Goal: Task Accomplishment & Management: Complete application form

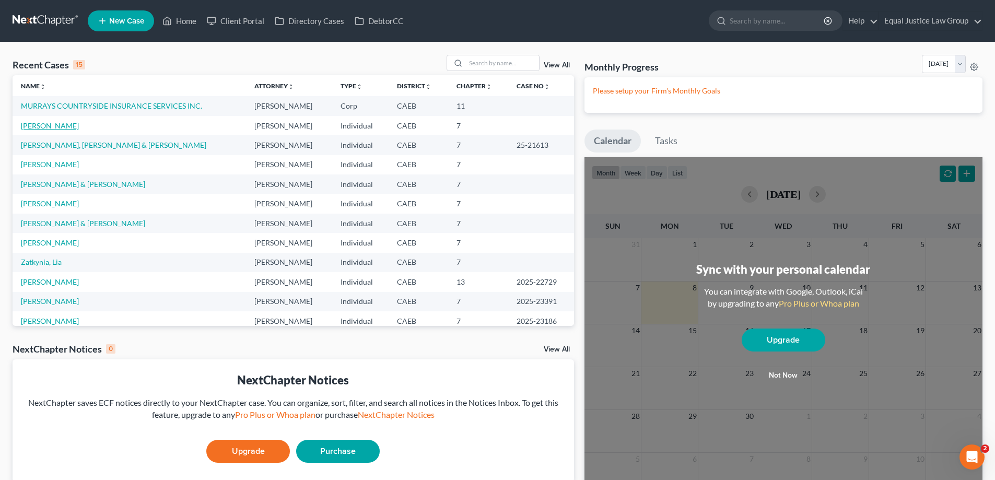
click at [54, 123] on link "[PERSON_NAME]" at bounding box center [50, 125] width 58 height 9
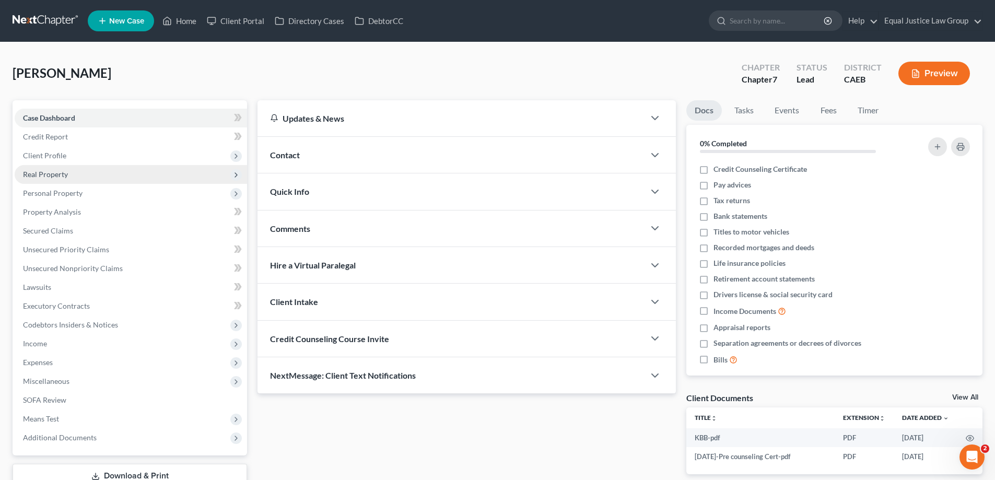
click at [132, 176] on span "Real Property" at bounding box center [131, 174] width 232 height 19
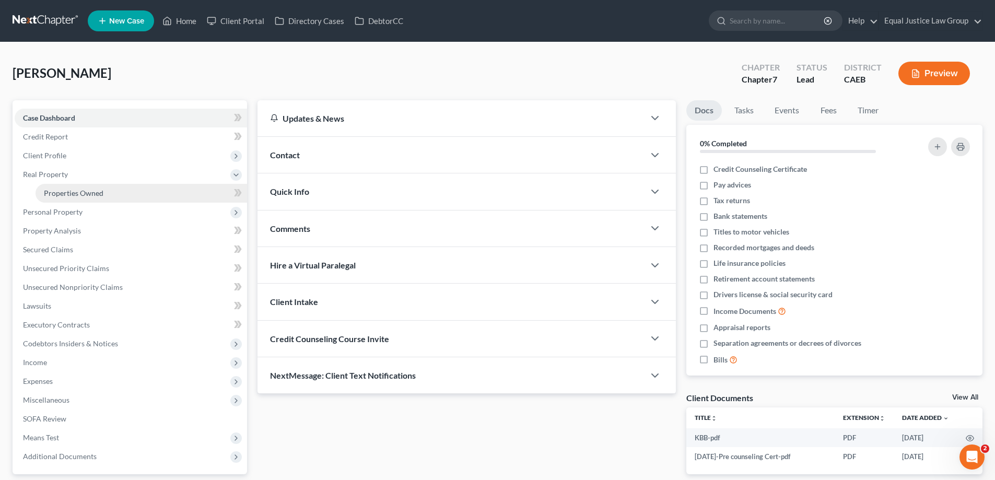
click at [123, 191] on link "Properties Owned" at bounding box center [142, 193] width 212 height 19
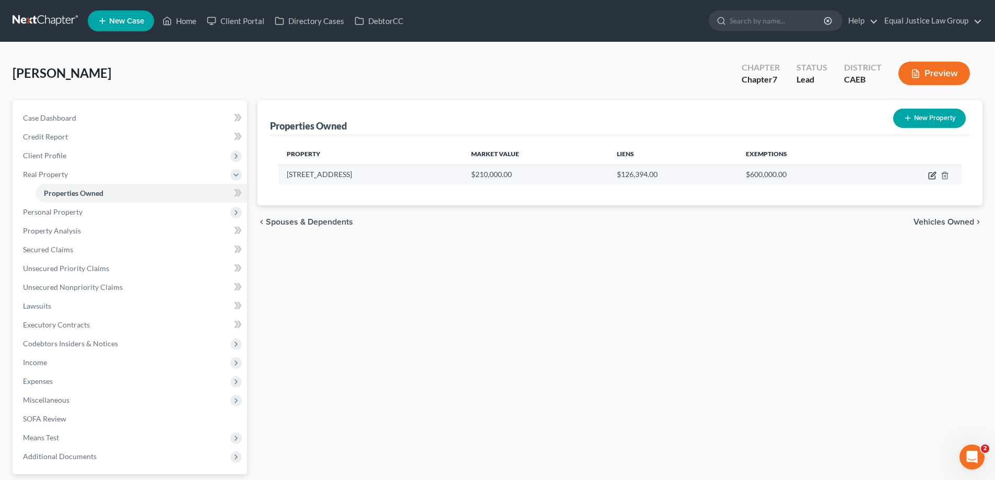
click at [931, 174] on icon "button" at bounding box center [932, 175] width 8 height 8
select select "4"
select select "3"
select select "0"
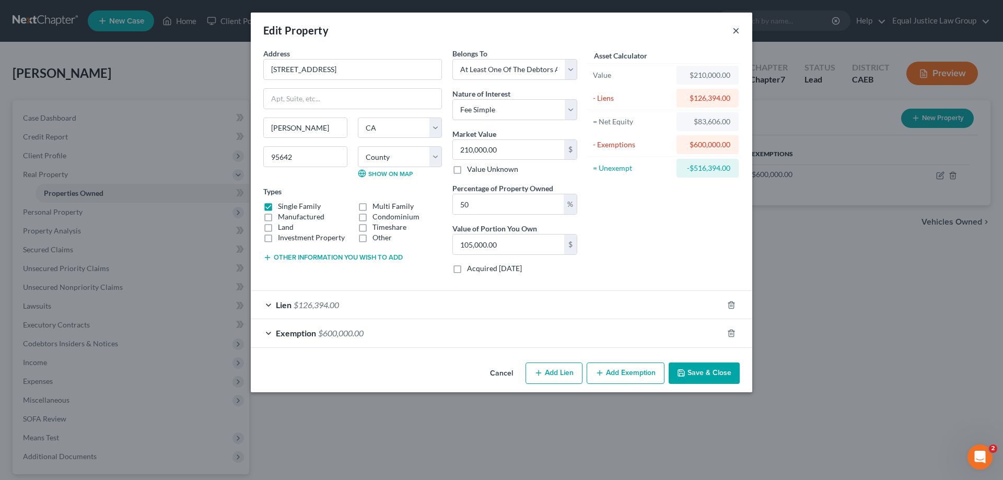
click at [735, 30] on button "×" at bounding box center [735, 30] width 7 height 13
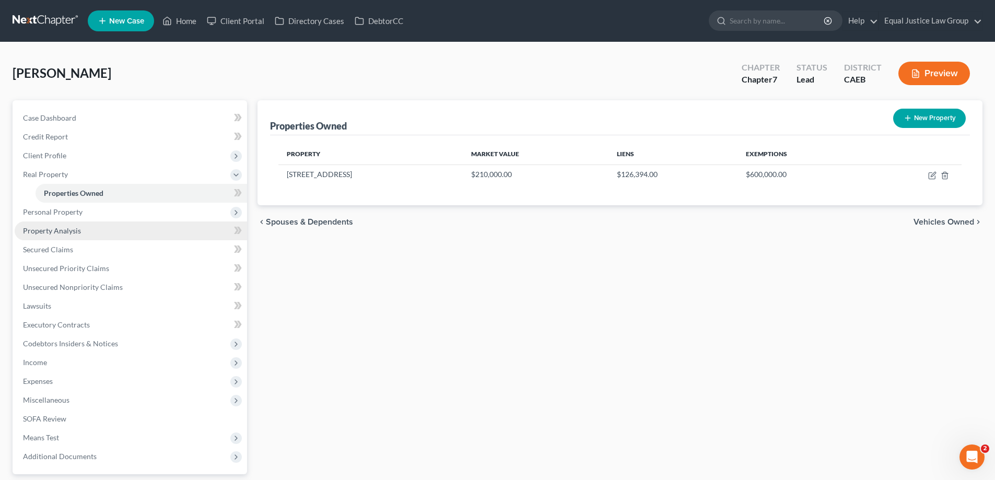
click at [62, 232] on span "Property Analysis" at bounding box center [52, 230] width 58 height 9
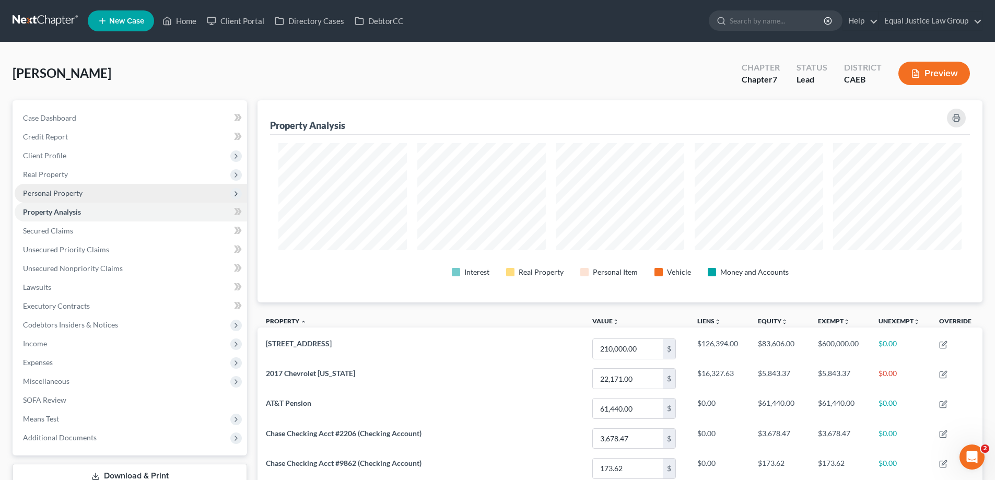
scroll to position [202, 725]
click at [69, 194] on span "Personal Property" at bounding box center [53, 193] width 60 height 9
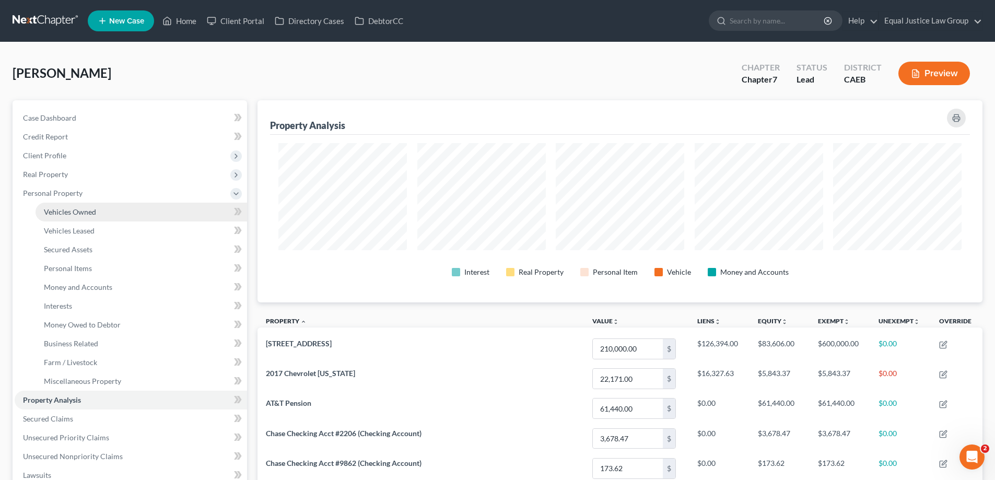
click at [82, 213] on span "Vehicles Owned" at bounding box center [70, 211] width 52 height 9
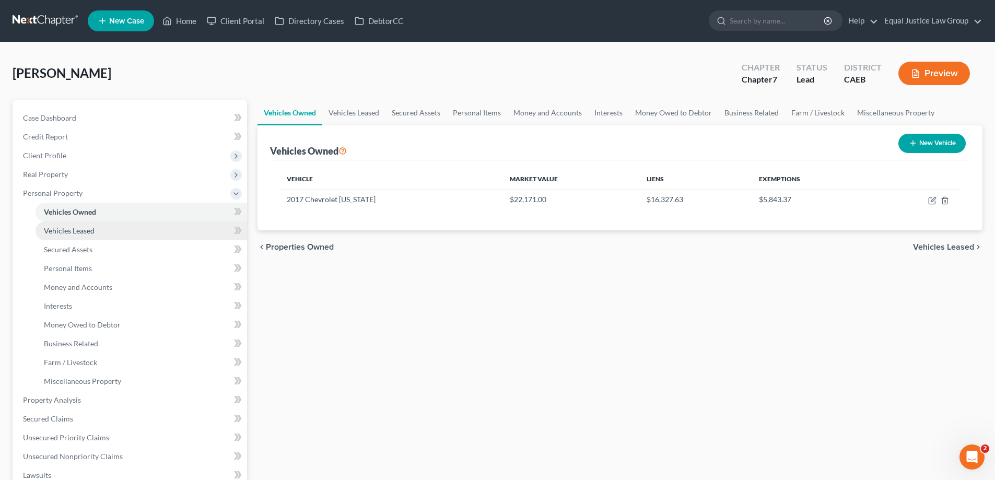
click at [79, 230] on span "Vehicles Leased" at bounding box center [69, 230] width 51 height 9
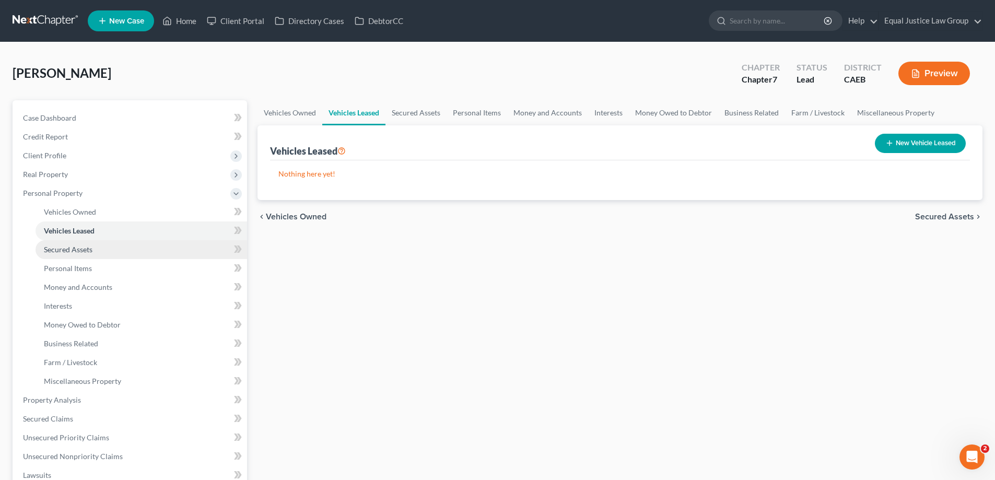
click at [76, 248] on span "Secured Assets" at bounding box center [68, 249] width 49 height 9
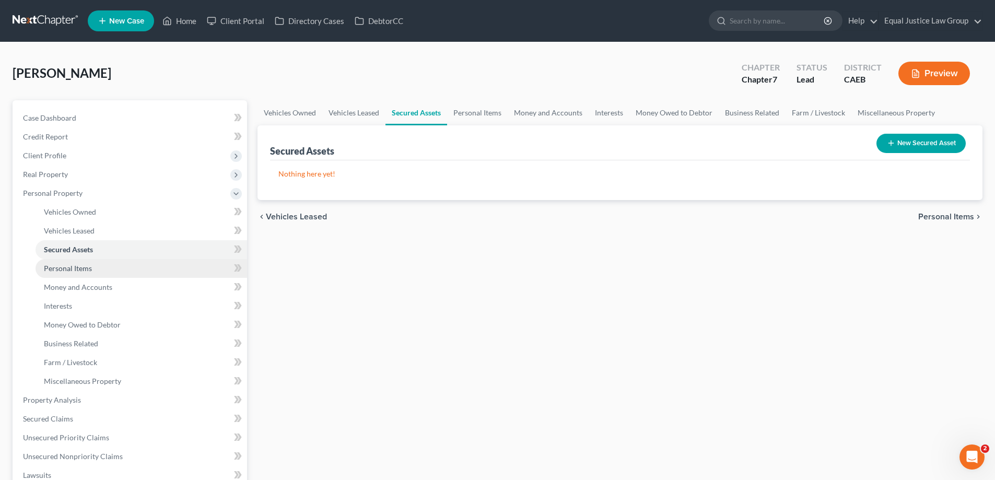
click at [76, 266] on span "Personal Items" at bounding box center [68, 268] width 48 height 9
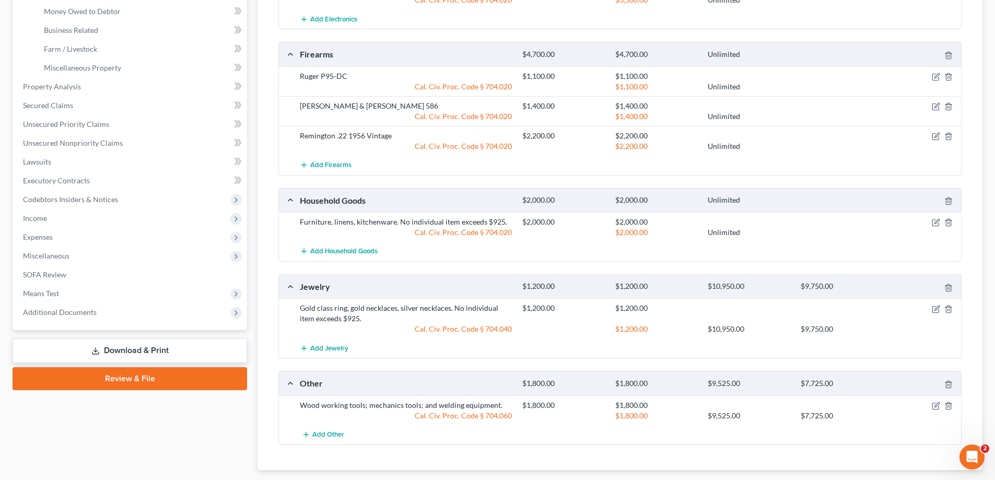
scroll to position [366, 0]
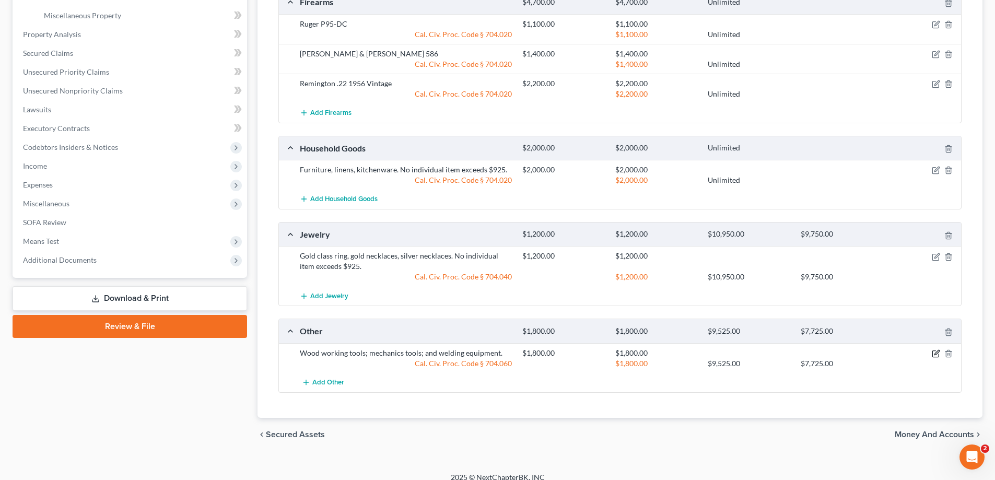
click at [934, 352] on icon "button" at bounding box center [936, 353] width 8 height 8
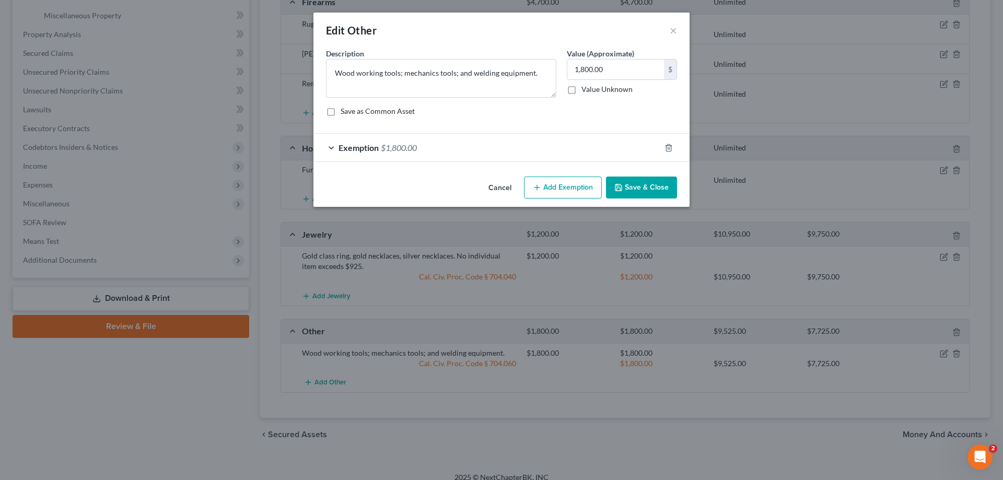
click at [329, 149] on div "Exemption $1,800.00" at bounding box center [486, 148] width 347 height 28
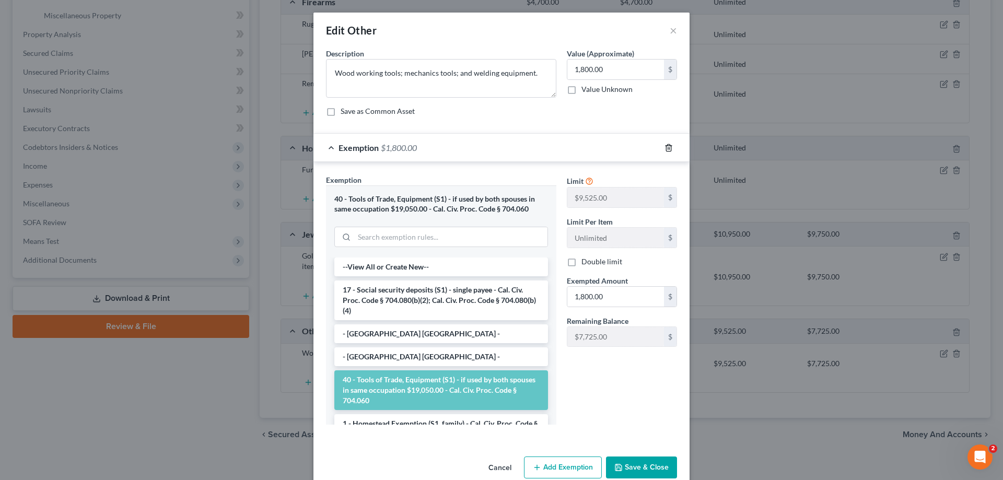
click at [667, 148] on icon "button" at bounding box center [668, 148] width 8 height 8
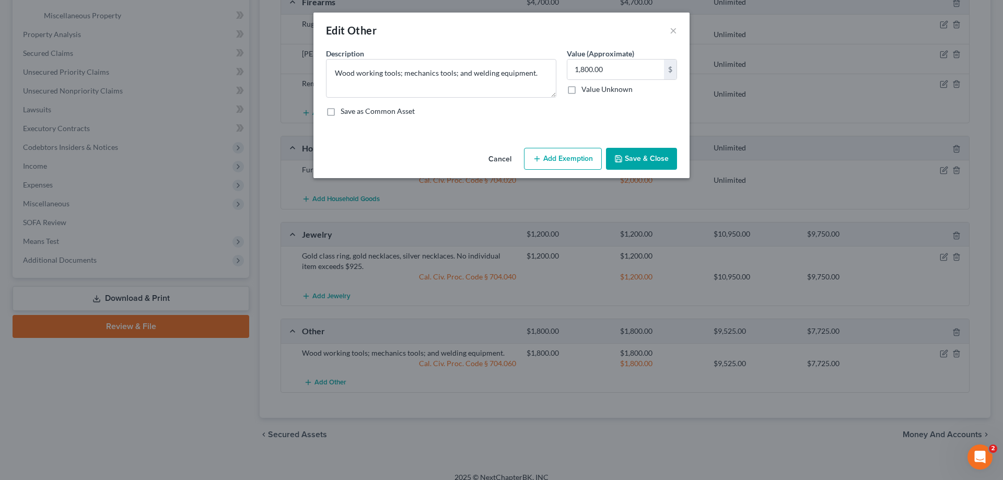
click at [553, 154] on button "Add Exemption" at bounding box center [563, 159] width 78 height 22
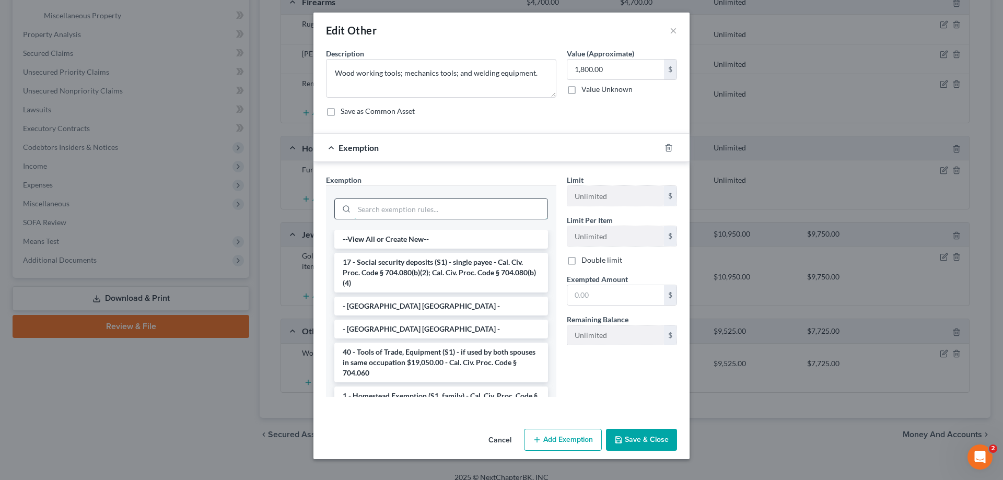
click at [460, 208] on input "search" at bounding box center [450, 209] width 193 height 20
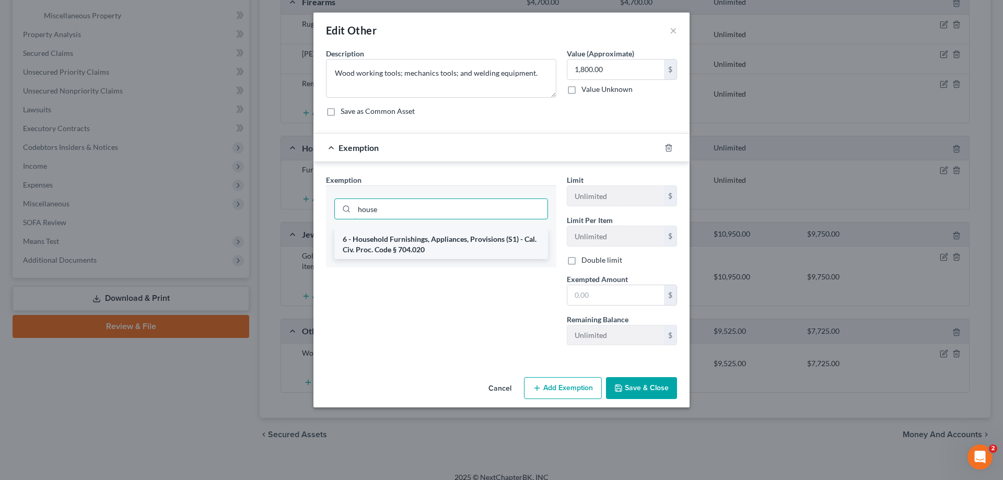
type input "house"
click at [424, 243] on li "6 - Household Furnishings, Appliances, Provisions (S1) - Cal. Civ. Proc. Code §…" at bounding box center [441, 244] width 214 height 29
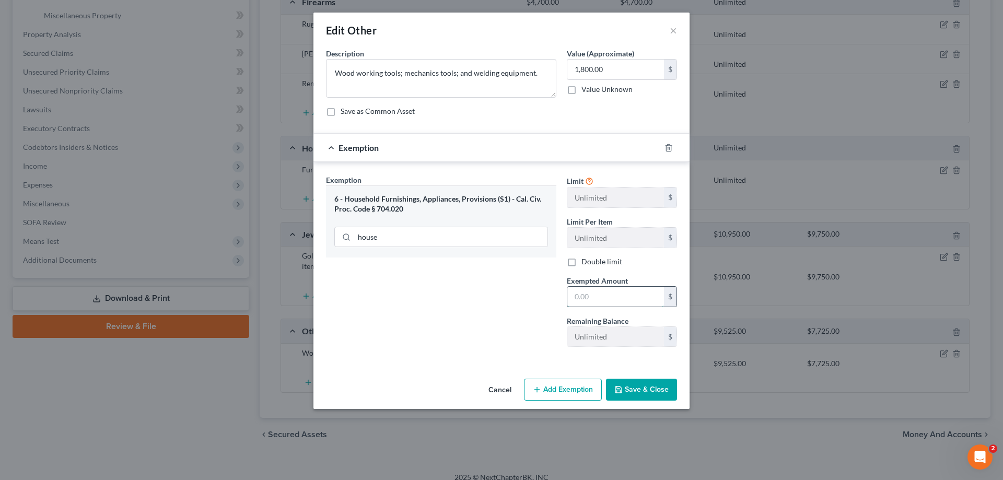
click at [609, 296] on input "text" at bounding box center [615, 297] width 97 height 20
type input "1,800"
click at [640, 397] on button "Save & Close" at bounding box center [641, 390] width 71 height 22
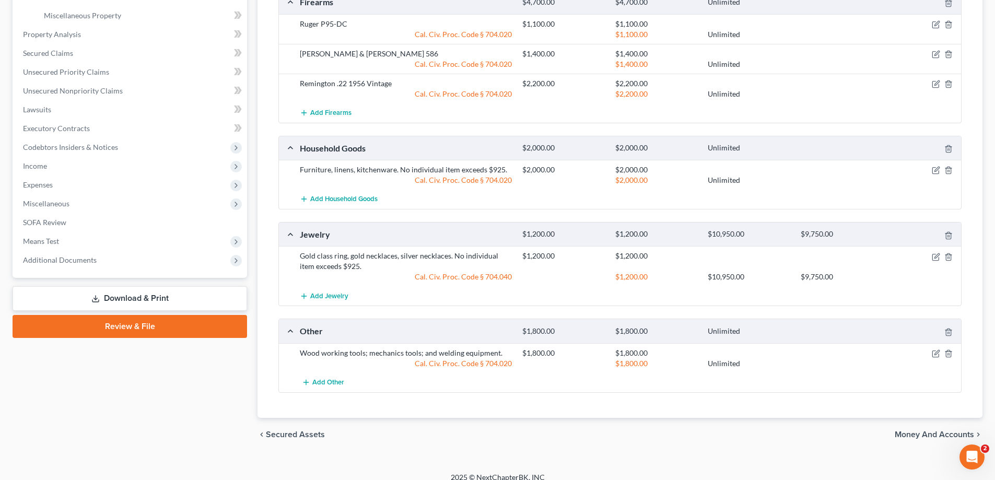
scroll to position [313, 0]
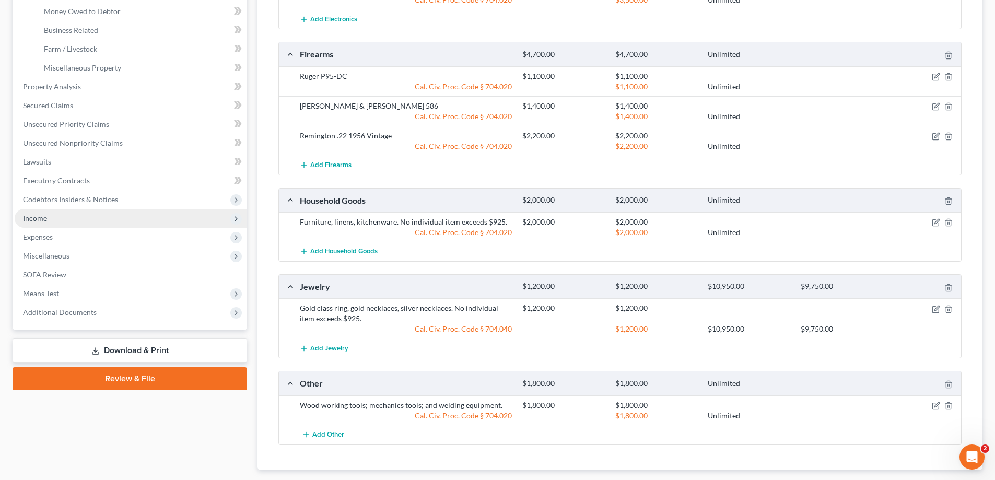
click at [66, 223] on span "Income" at bounding box center [131, 218] width 232 height 19
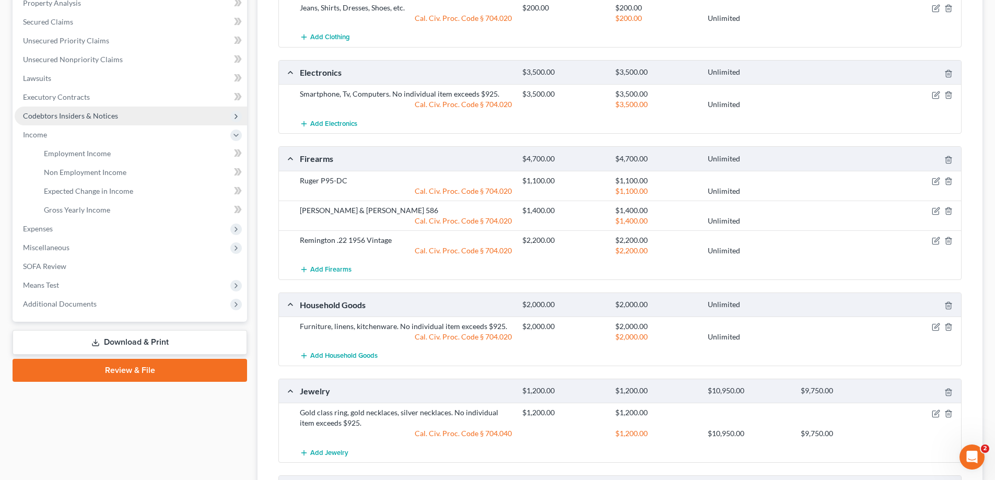
scroll to position [157, 0]
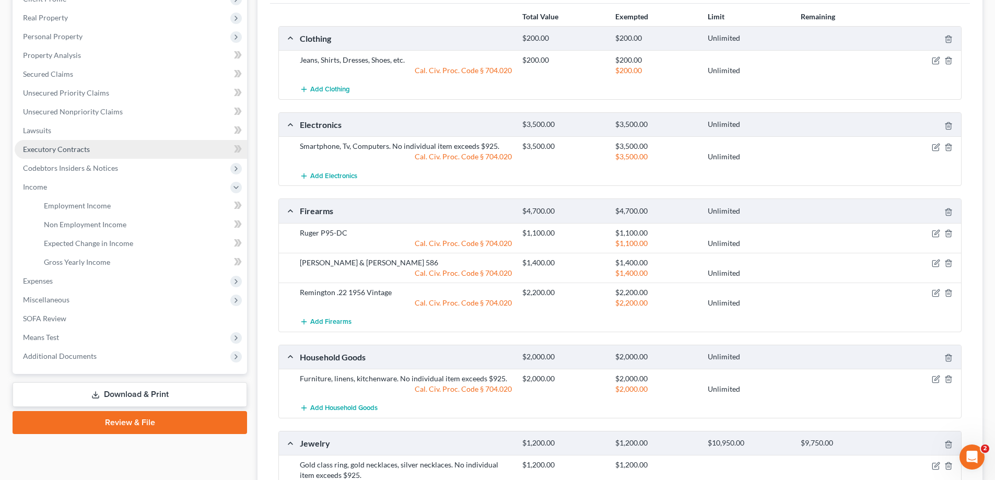
click at [75, 153] on span "Executory Contracts" at bounding box center [56, 149] width 67 height 9
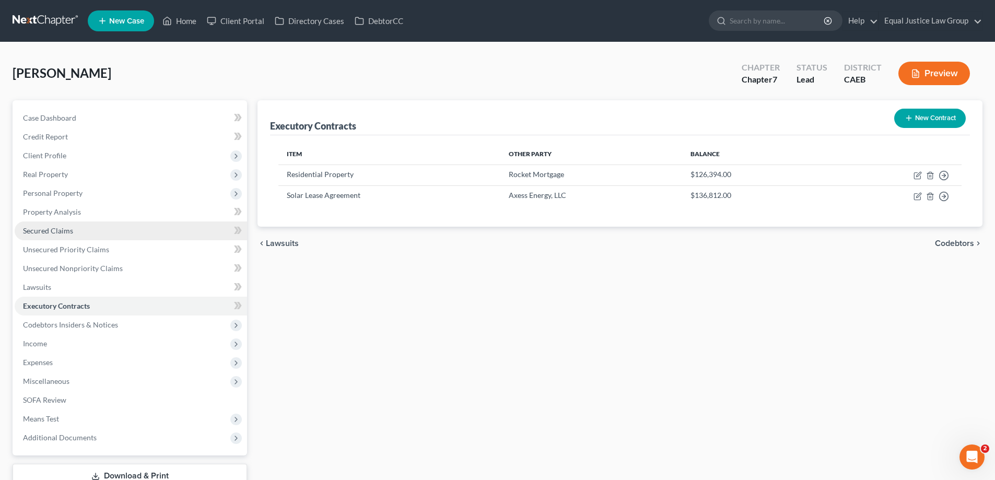
click at [42, 229] on span "Secured Claims" at bounding box center [48, 230] width 50 height 9
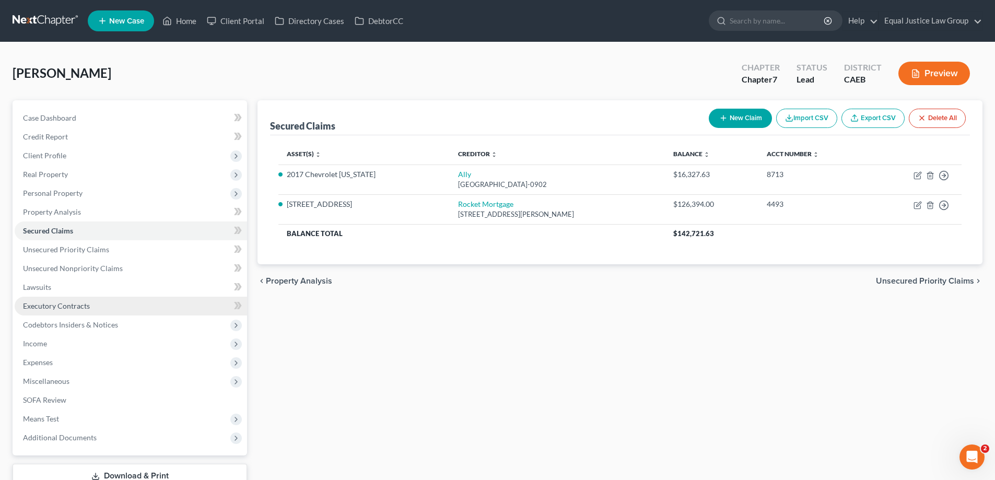
click at [50, 306] on span "Executory Contracts" at bounding box center [56, 305] width 67 height 9
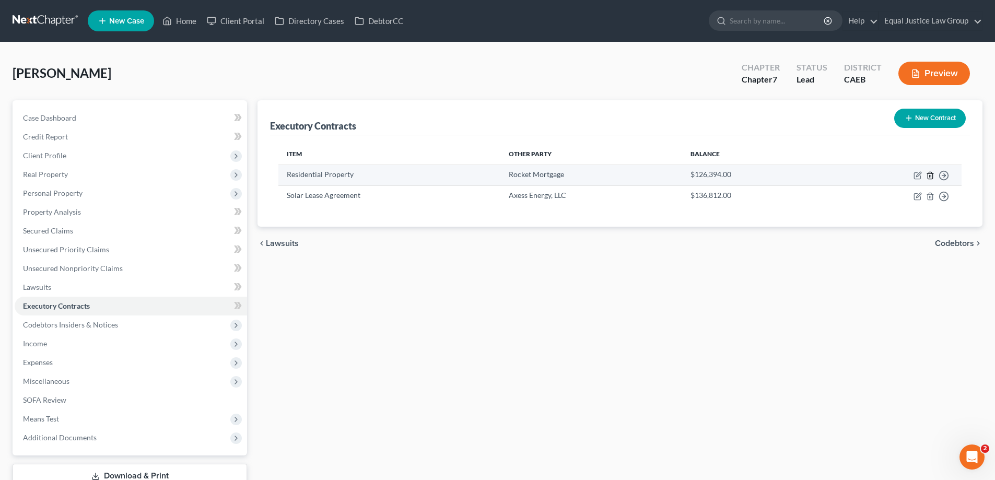
click at [932, 177] on icon "button" at bounding box center [930, 175] width 5 height 7
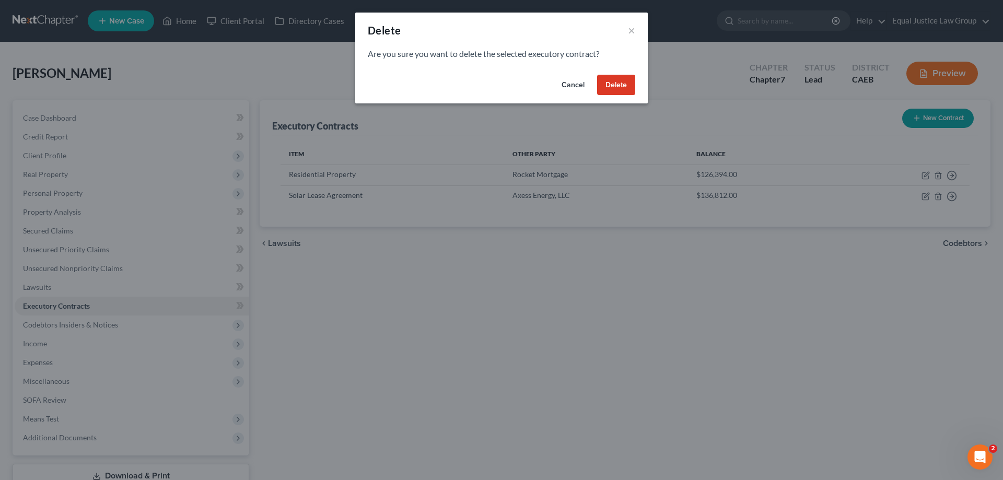
click at [627, 86] on button "Delete" at bounding box center [616, 85] width 38 height 21
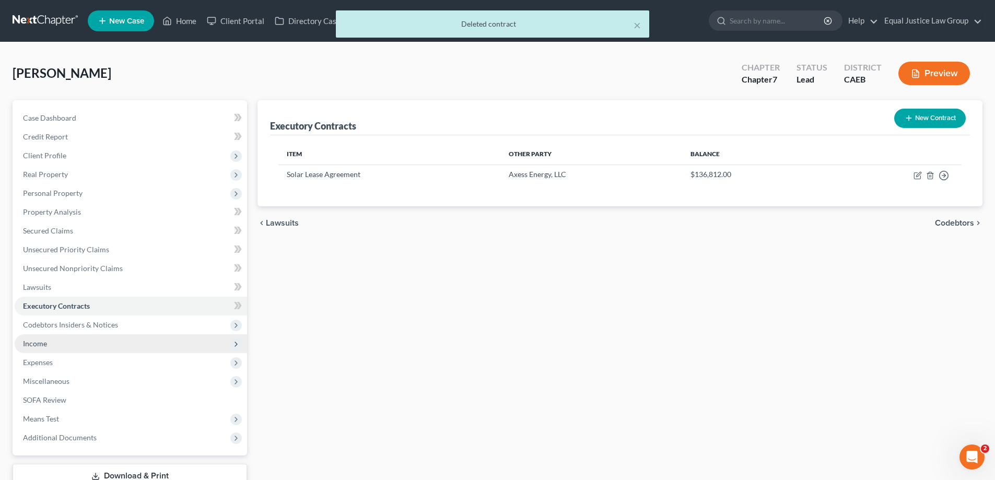
click at [54, 346] on span "Income" at bounding box center [131, 343] width 232 height 19
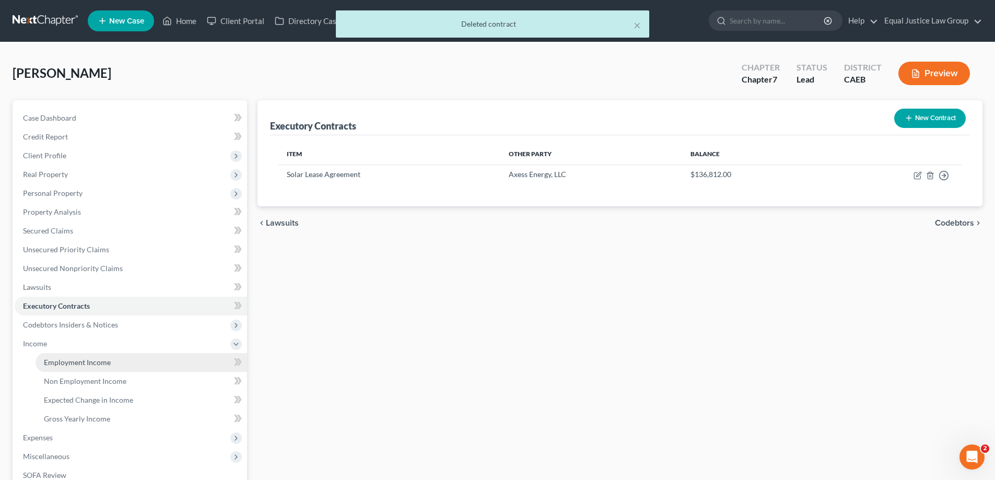
click at [78, 364] on span "Employment Income" at bounding box center [77, 362] width 67 height 9
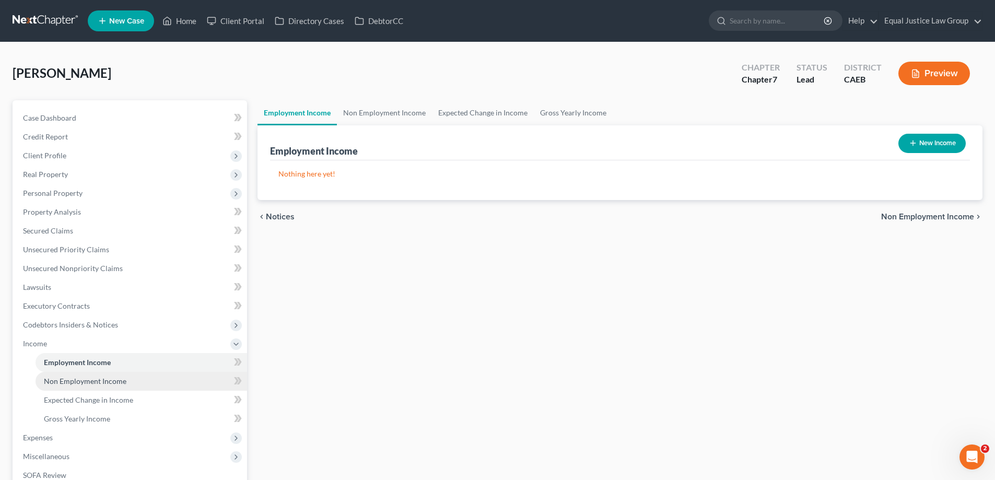
click at [80, 379] on span "Non Employment Income" at bounding box center [85, 381] width 83 height 9
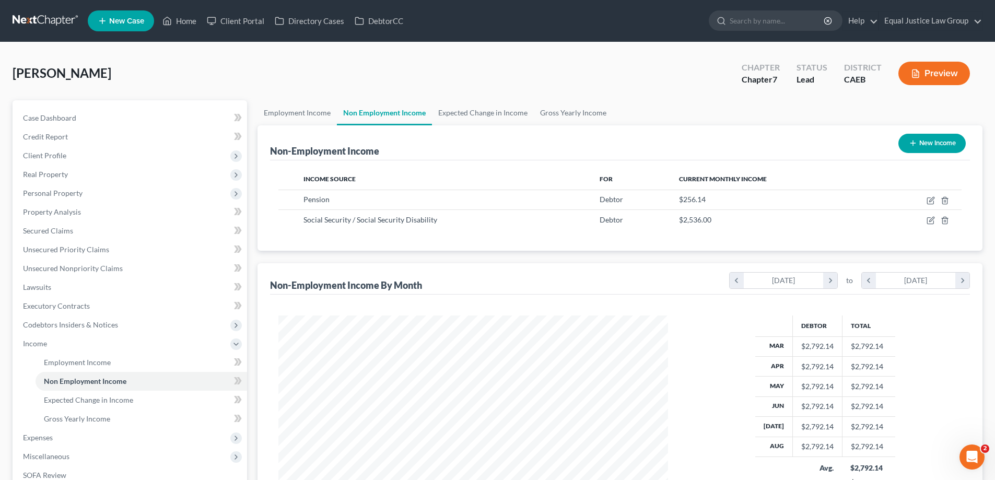
scroll to position [195, 411]
click at [55, 191] on span "Personal Property" at bounding box center [53, 193] width 60 height 9
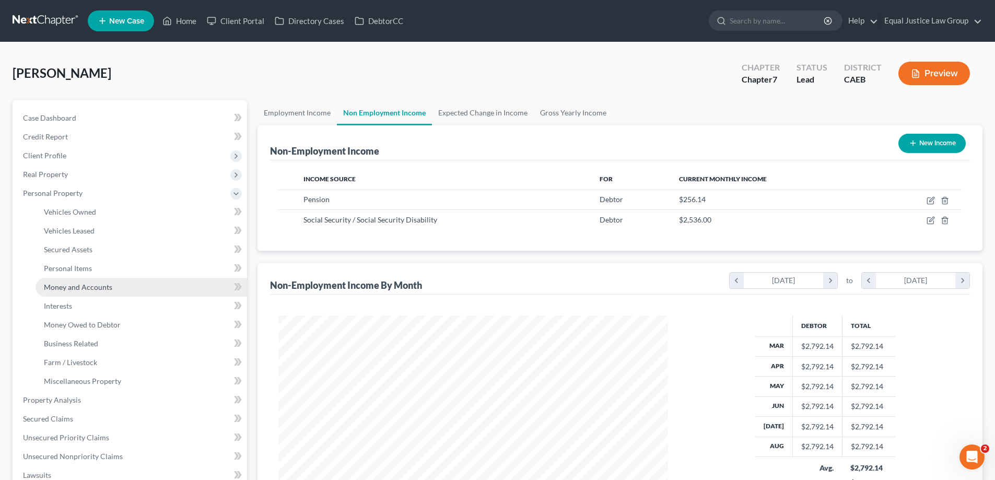
click at [77, 284] on span "Money and Accounts" at bounding box center [78, 287] width 68 height 9
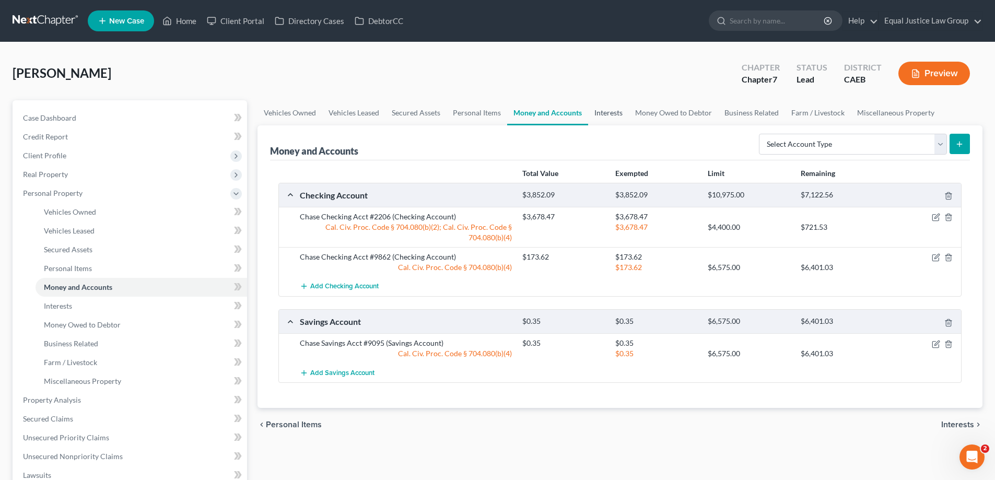
click at [615, 112] on link "Interests" at bounding box center [608, 112] width 41 height 25
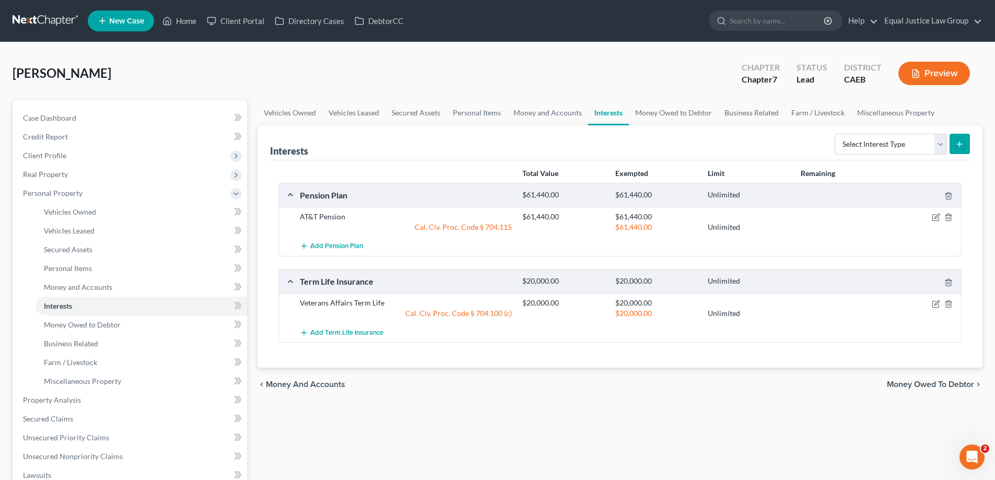
scroll to position [104, 0]
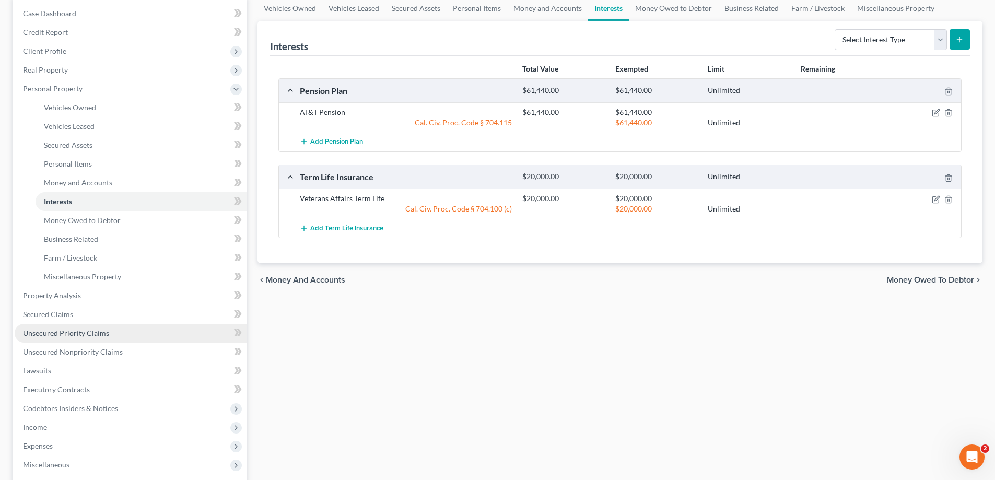
click at [50, 331] on span "Unsecured Priority Claims" at bounding box center [66, 333] width 86 height 9
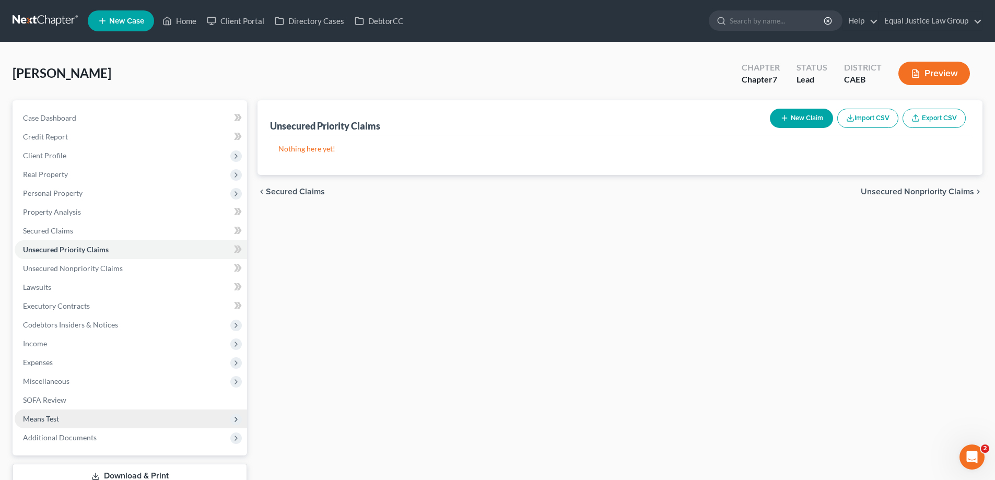
scroll to position [75, 0]
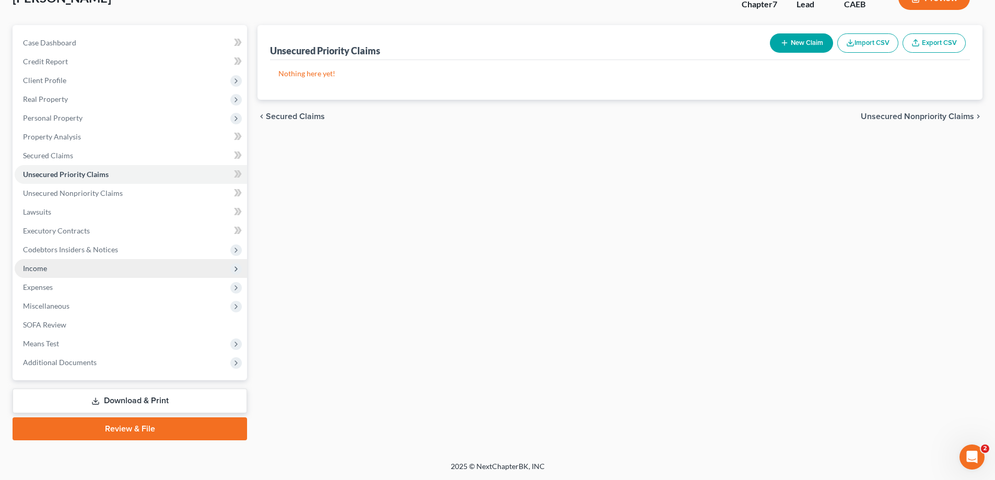
click at [44, 266] on span "Income" at bounding box center [35, 268] width 24 height 9
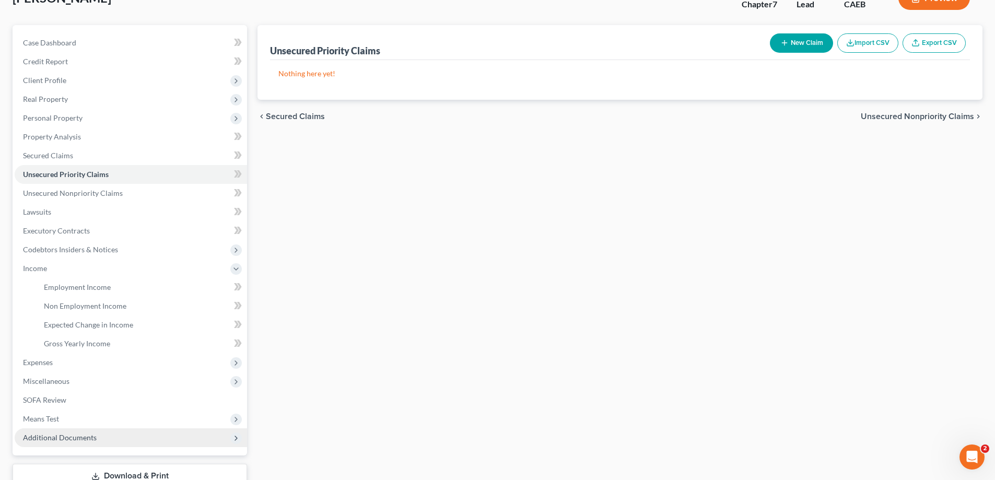
scroll to position [127, 0]
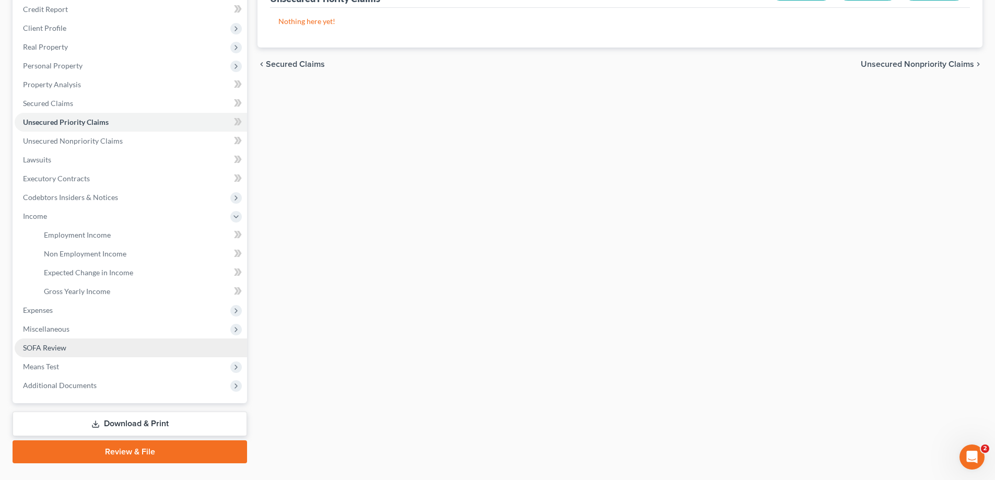
click at [42, 351] on span "SOFA Review" at bounding box center [44, 347] width 43 height 9
